Goal: Task Accomplishment & Management: Manage account settings

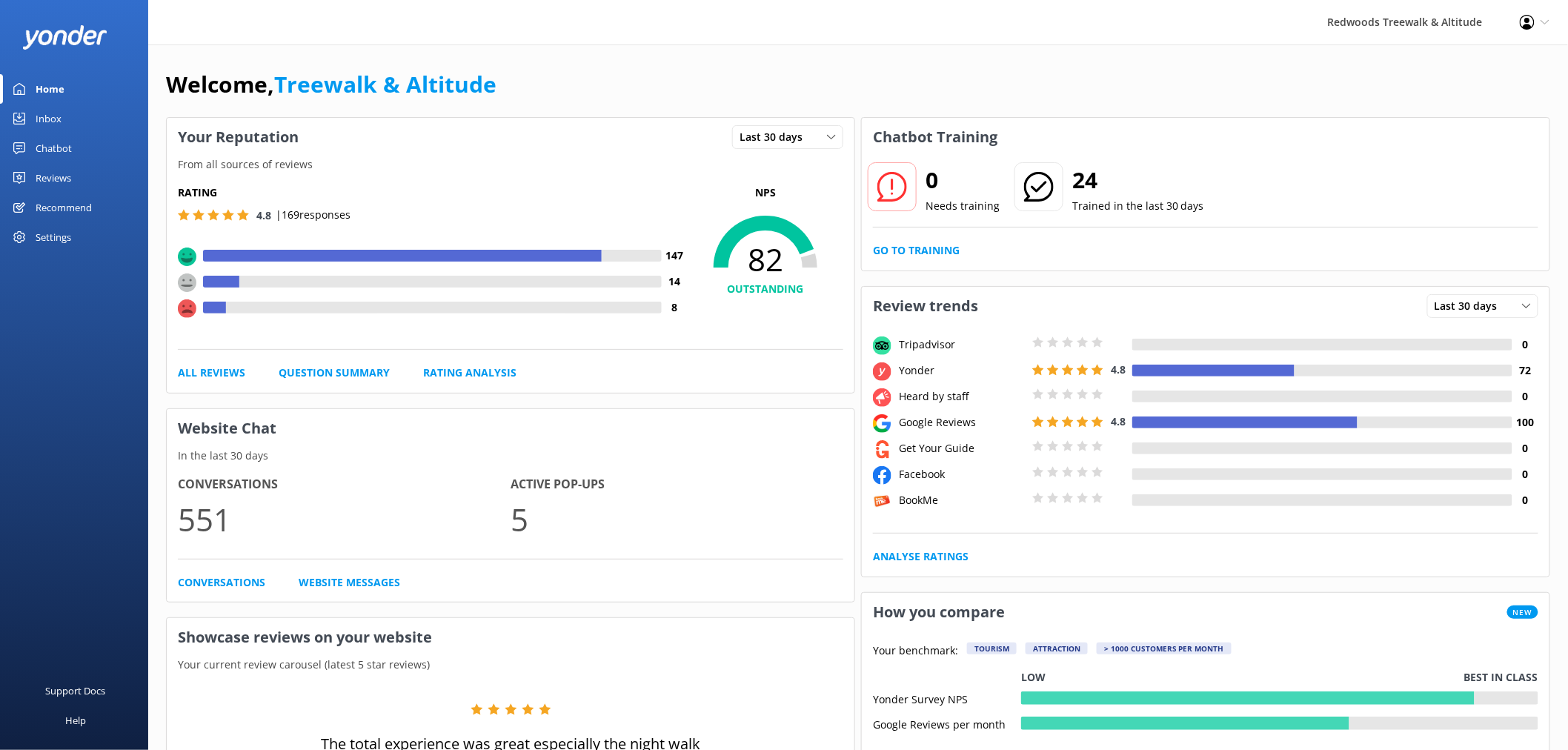
drag, startPoint x: 0, startPoint y: 0, endPoint x: 75, endPoint y: 168, distance: 184.0
click at [75, 168] on link "Reviews" at bounding box center [74, 177] width 149 height 29
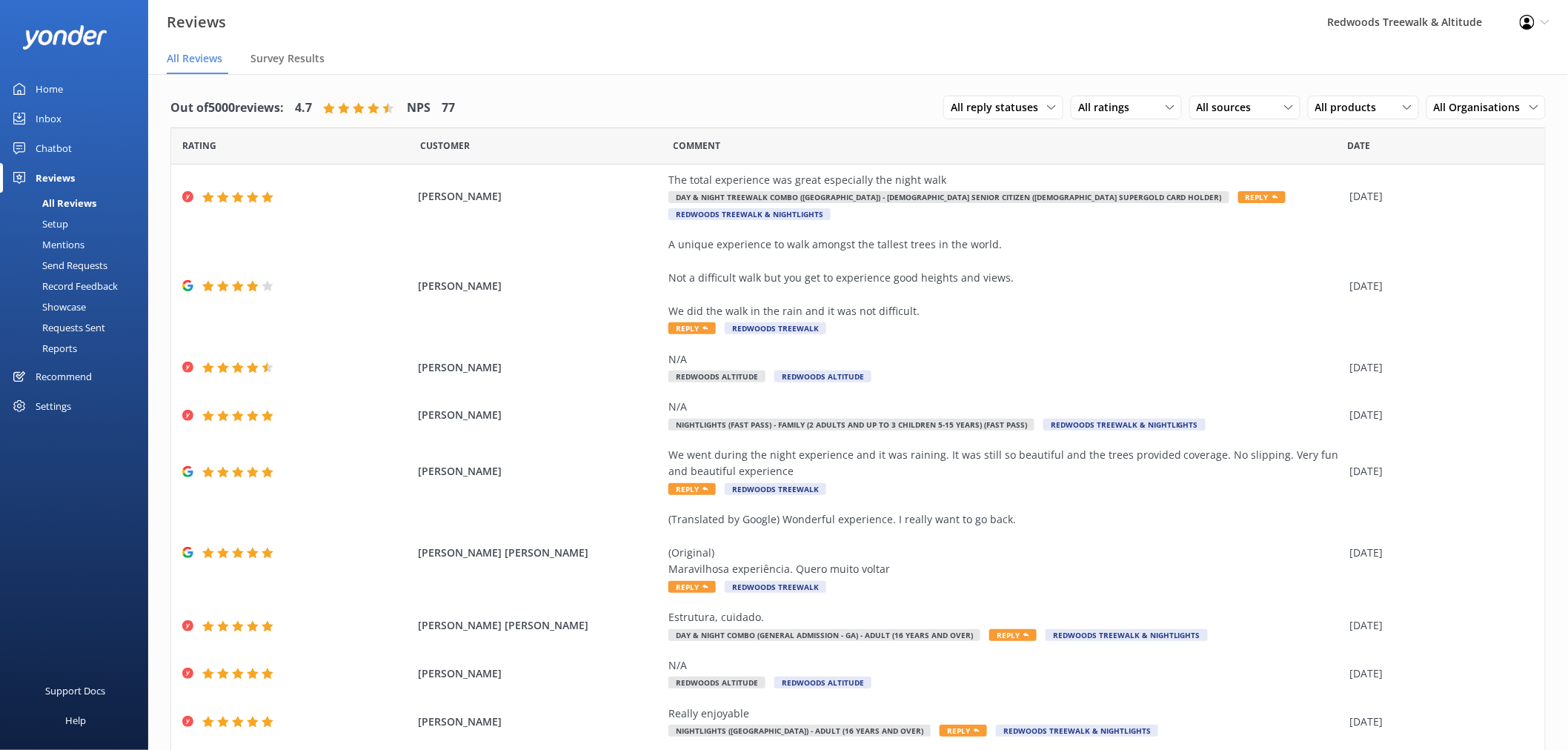
click at [71, 116] on link "Inbox" at bounding box center [74, 118] width 149 height 29
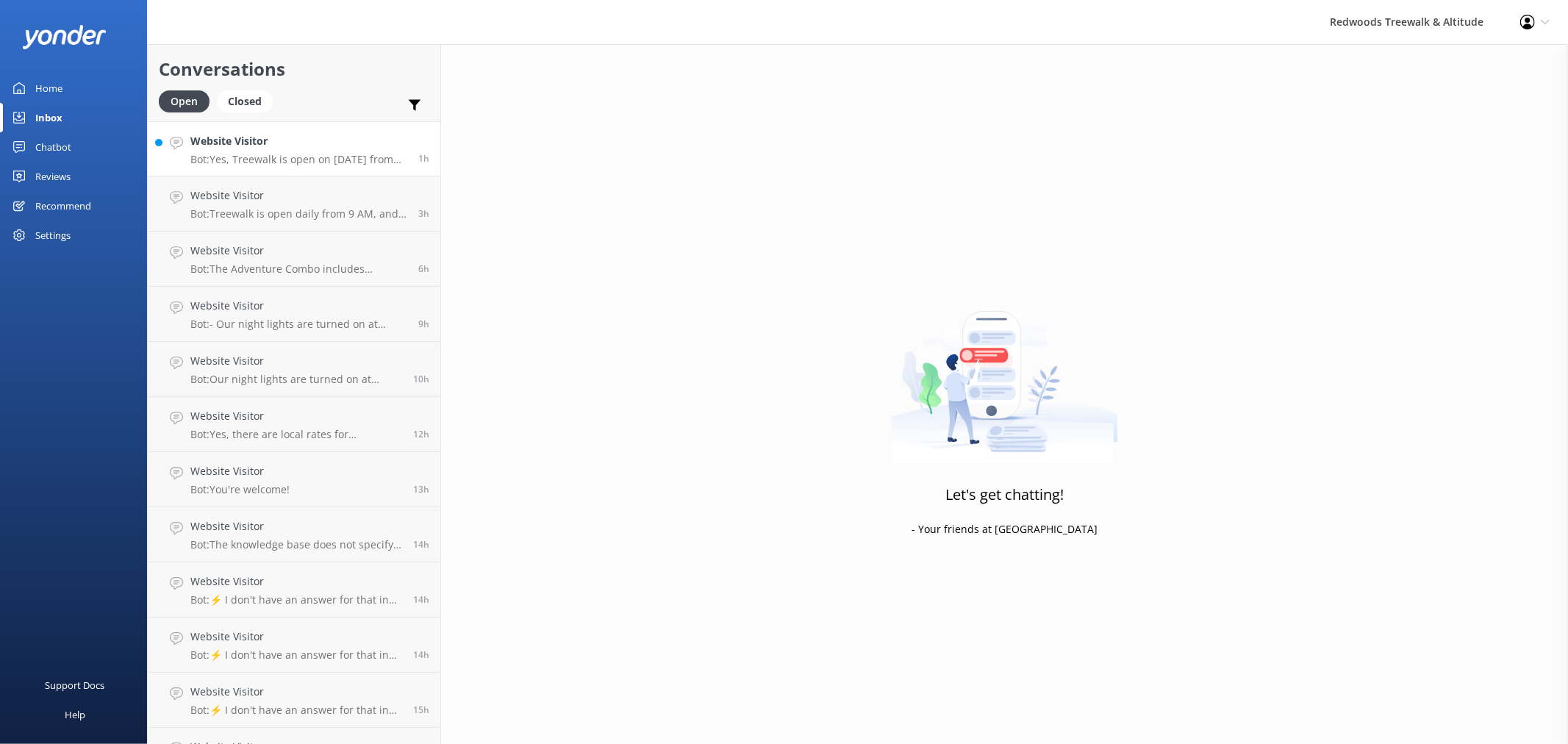
click at [284, 169] on link "Website Visitor Bot: Yes, Treewalk is open on [DATE] from 11 AM. However, Altit…" at bounding box center [294, 149] width 292 height 55
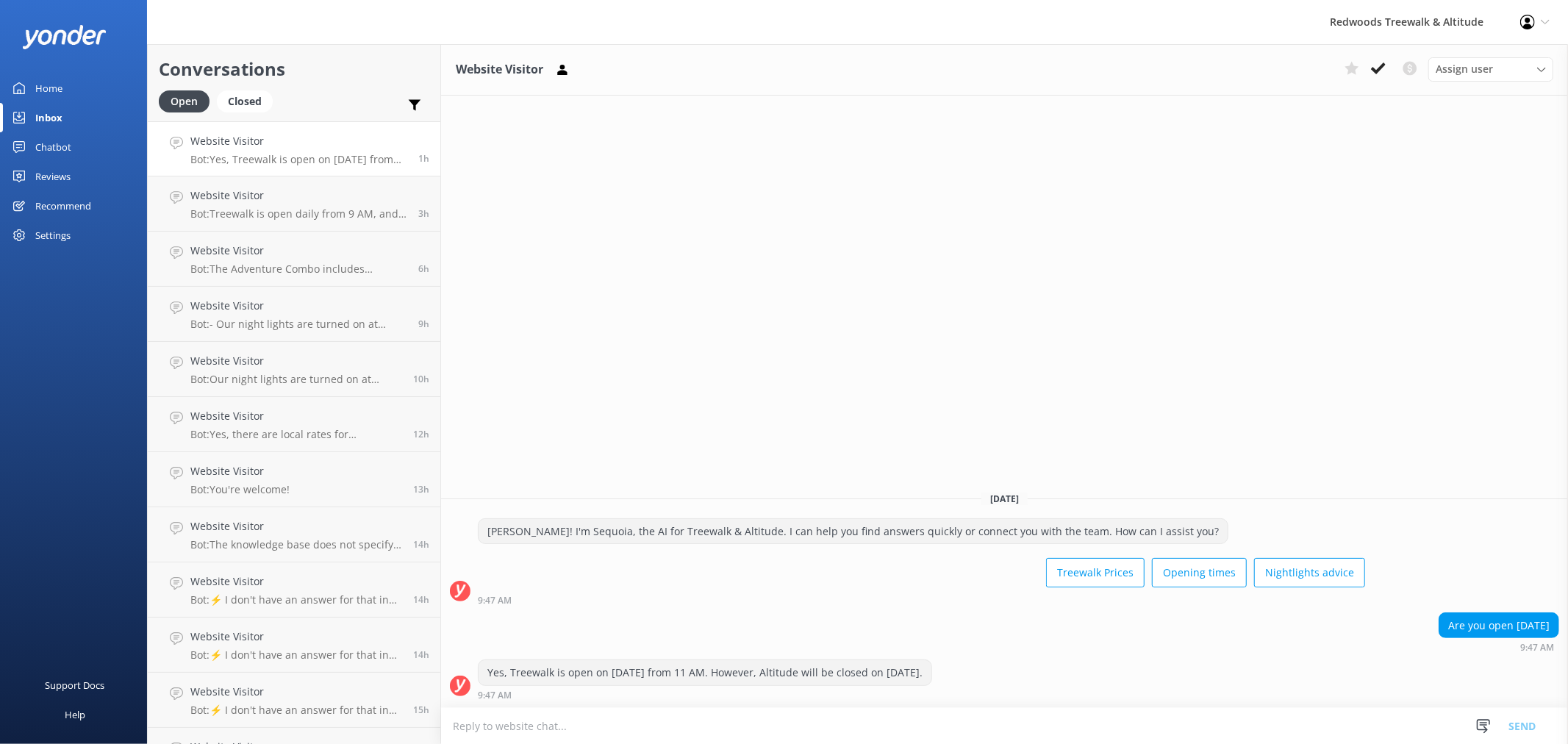
click at [81, 86] on link "Home" at bounding box center [73, 87] width 147 height 29
